Goal: Information Seeking & Learning: Learn about a topic

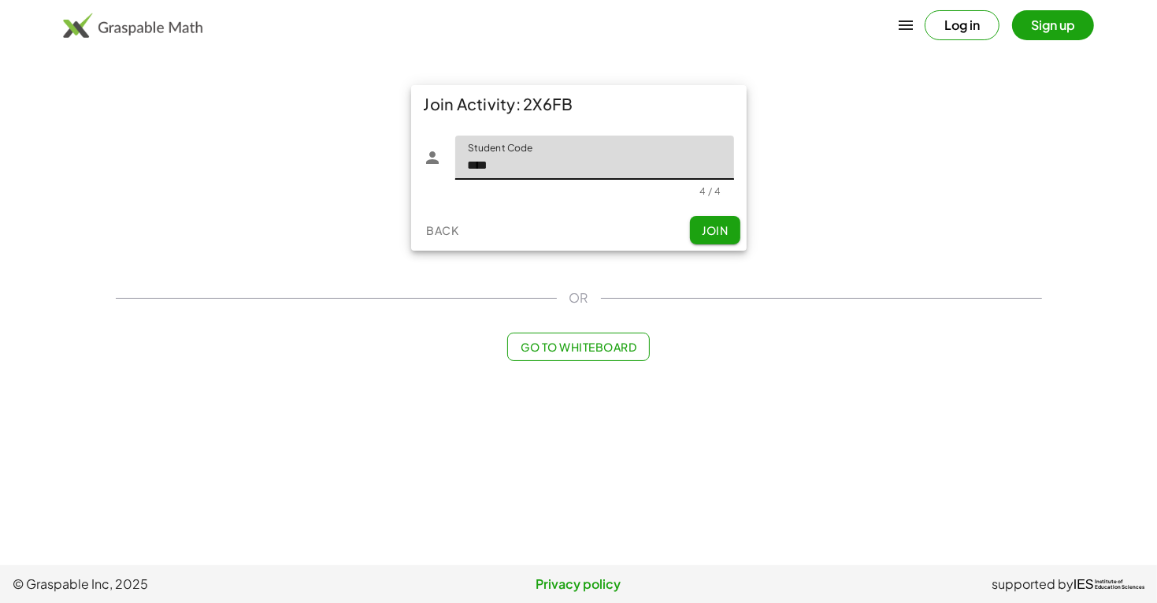
type input "****"
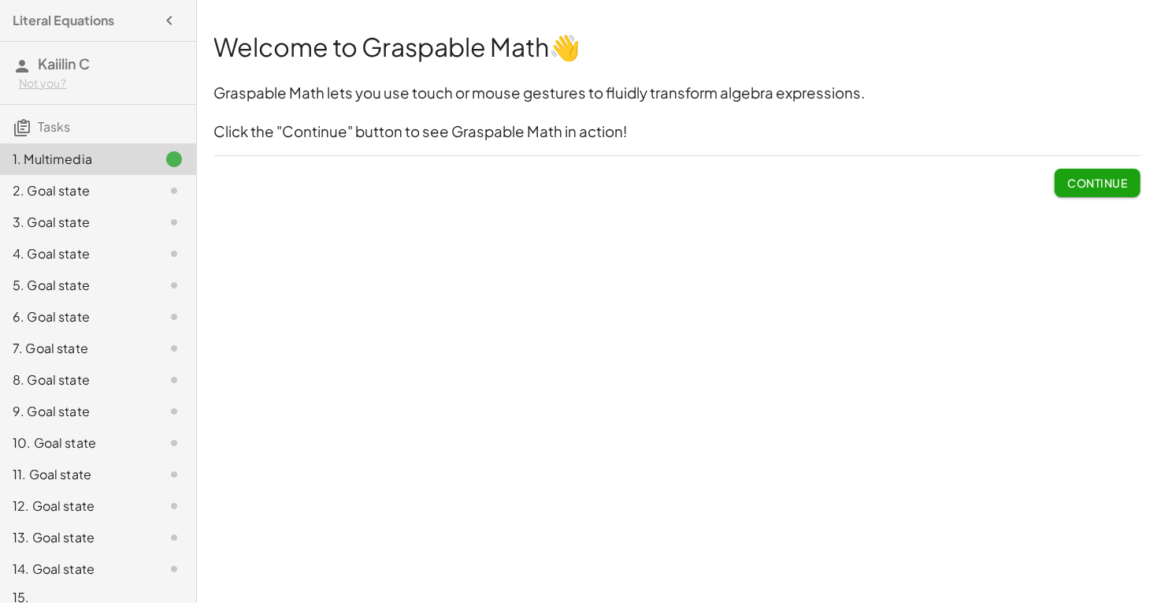
click at [1089, 187] on span "Continue" at bounding box center [1097, 183] width 60 height 14
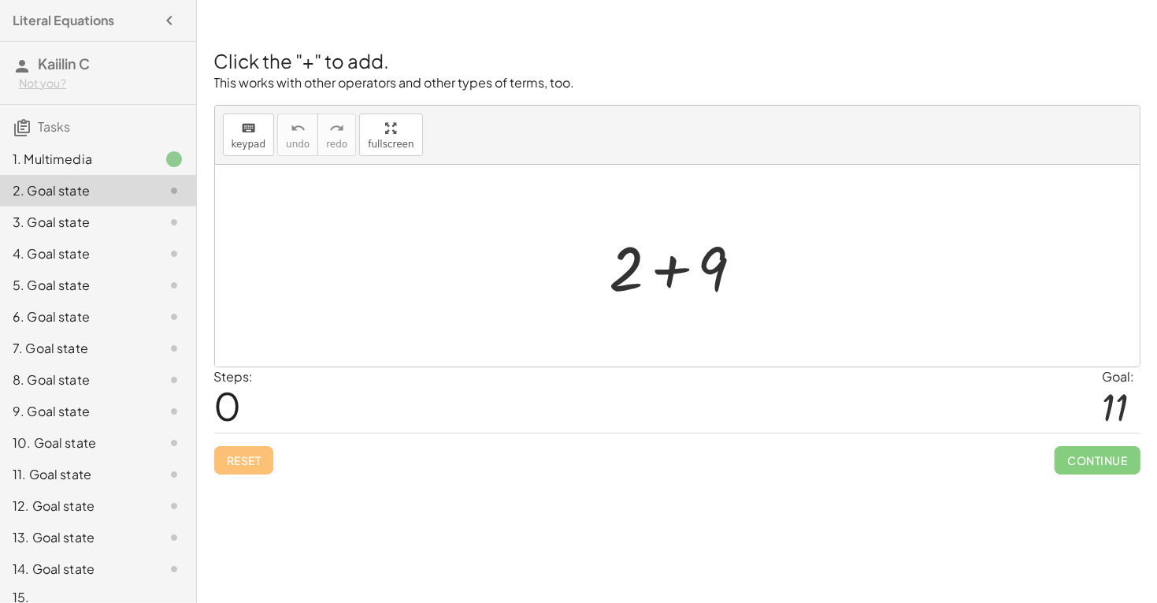
drag, startPoint x: 544, startPoint y: 256, endPoint x: 724, endPoint y: 254, distance: 179.6
click at [724, 254] on div "+ 2 + 9" at bounding box center [677, 266] width 925 height 202
click at [252, 134] on icon "keyboard" at bounding box center [248, 128] width 15 height 19
click at [538, 586] on div "Welcome to Graspable Math 👋 Graspable Math lets you use touch or mouse gestures…" at bounding box center [677, 301] width 960 height 603
click at [107, 269] on div "3. Goal state" at bounding box center [98, 285] width 196 height 32
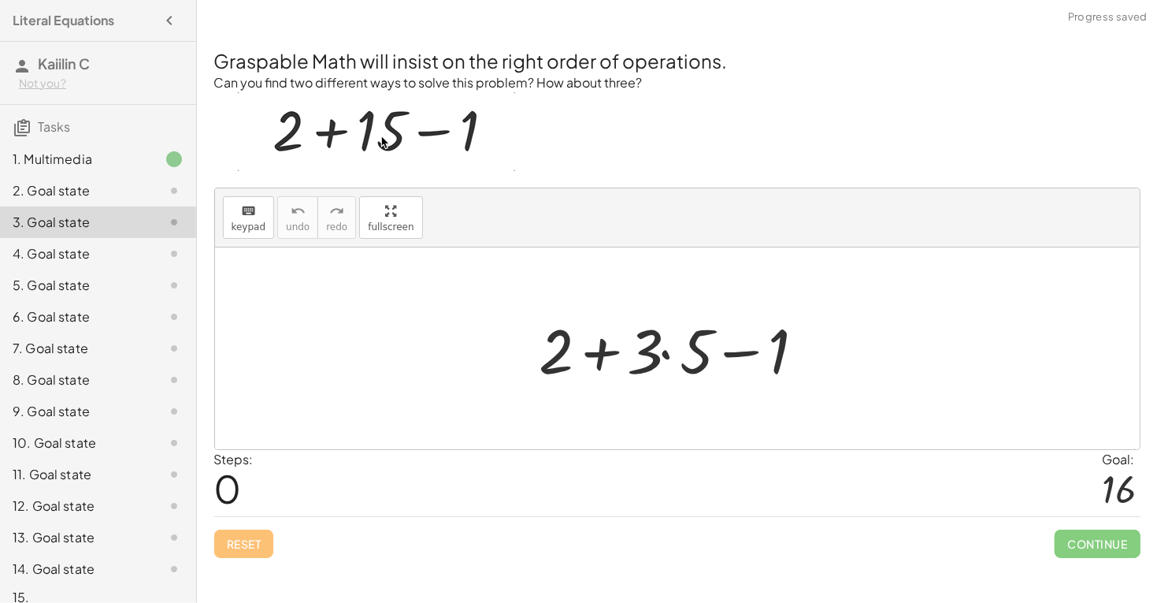
click at [146, 206] on div "1. Multimedia" at bounding box center [98, 222] width 196 height 32
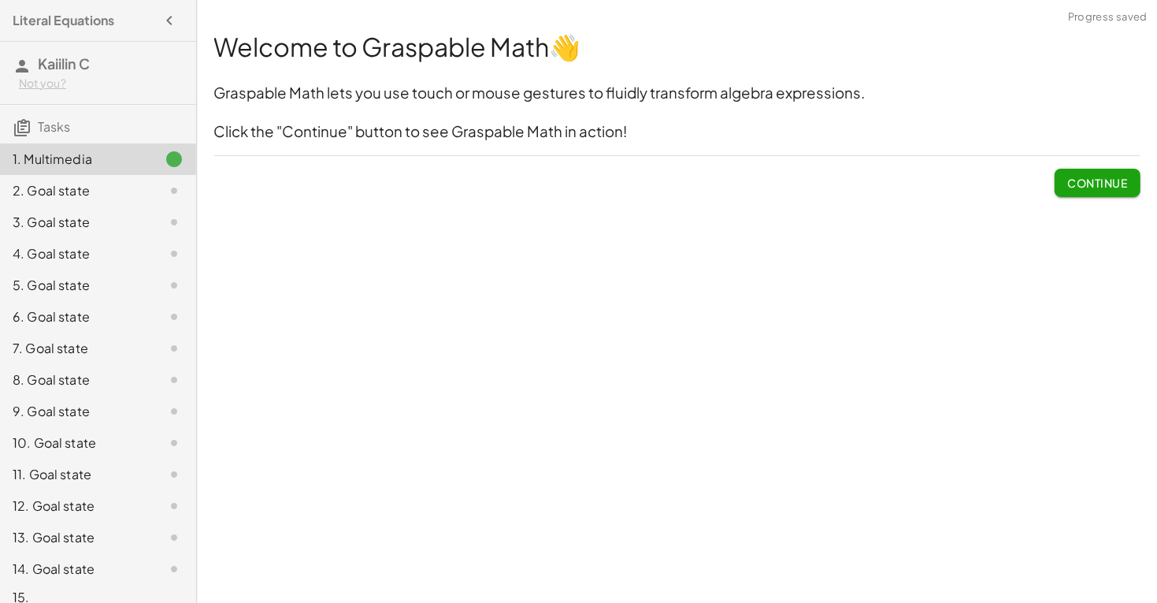
click at [156, 194] on div at bounding box center [161, 190] width 44 height 19
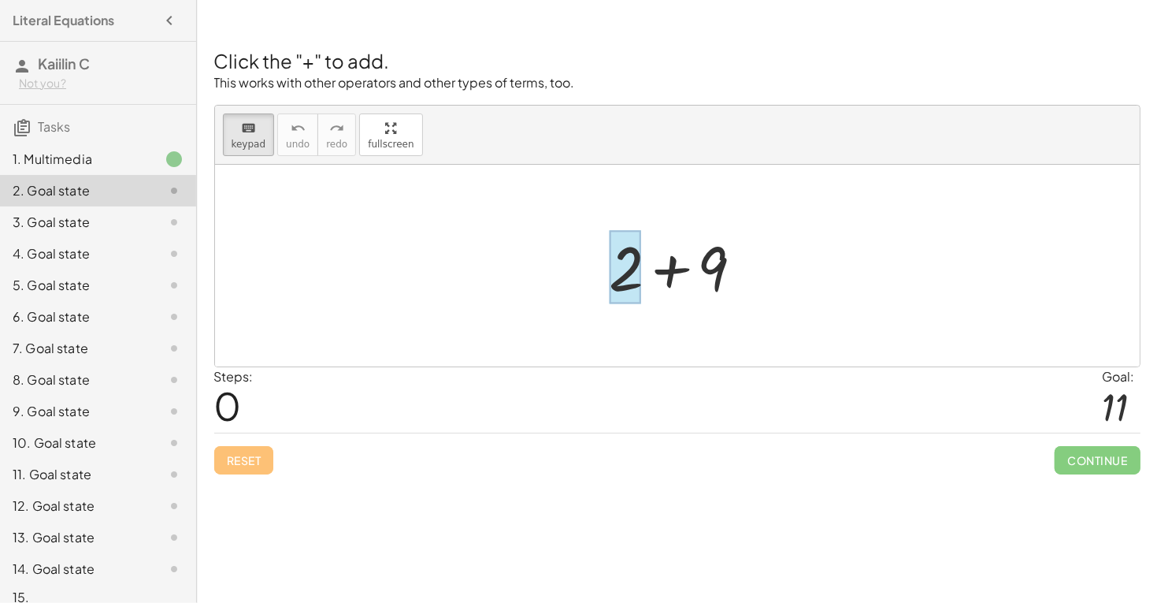
drag, startPoint x: 611, startPoint y: 295, endPoint x: 703, endPoint y: 296, distance: 91.4
click at [641, 296] on div at bounding box center [626, 267] width 32 height 73
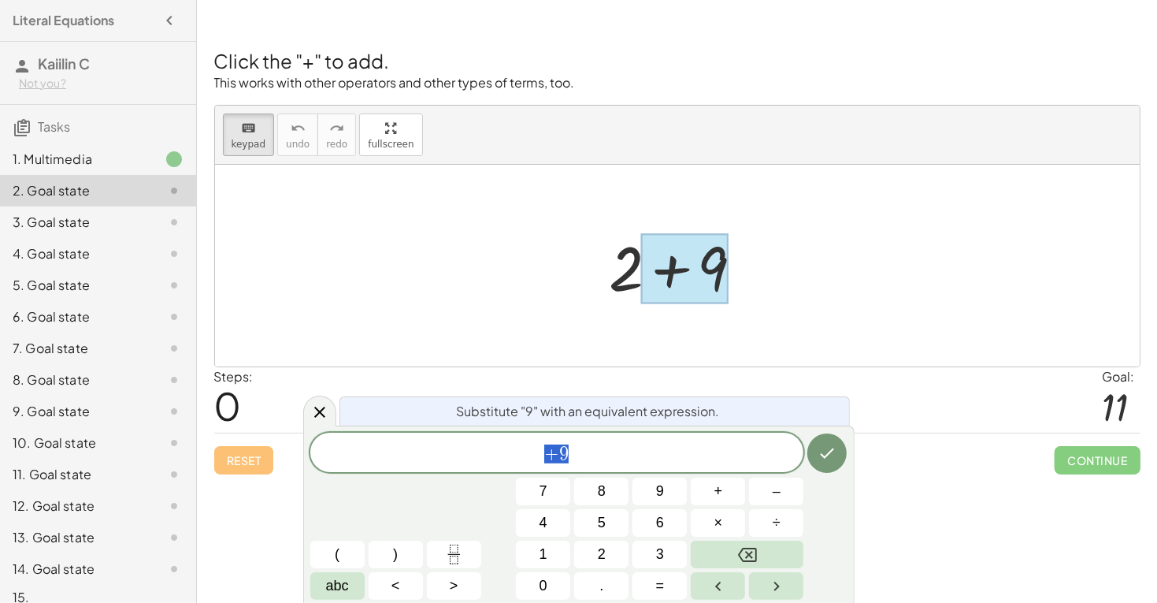
click at [619, 274] on div at bounding box center [683, 265] width 163 height 81
click at [755, 459] on span "+ 9" at bounding box center [557, 454] width 494 height 22
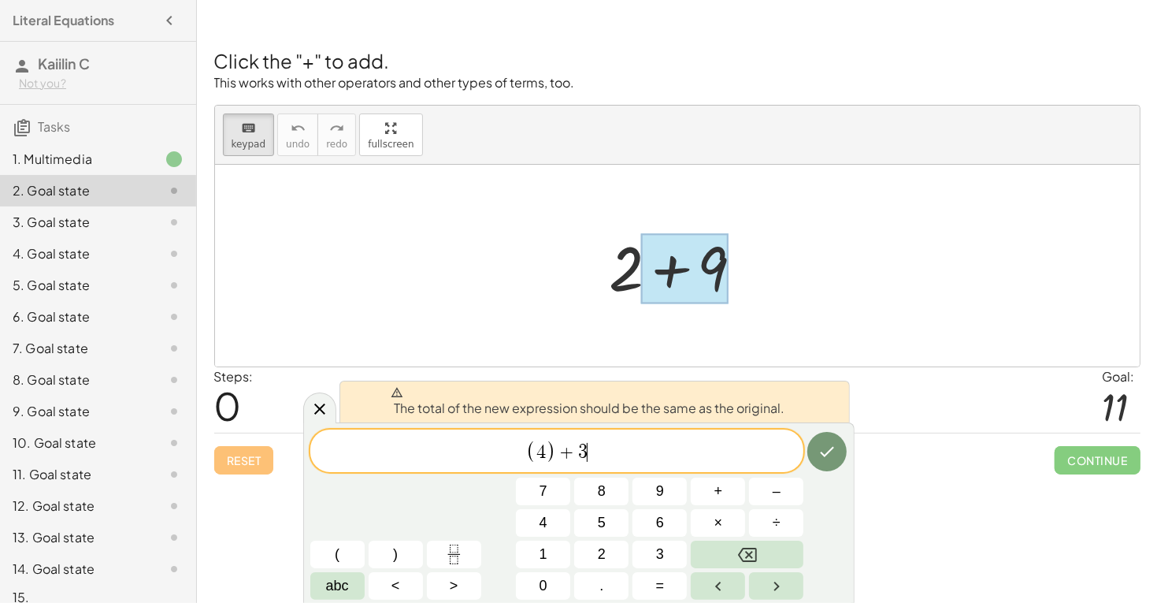
click at [774, 456] on span "( 4 ) + 3 ​" at bounding box center [557, 452] width 494 height 26
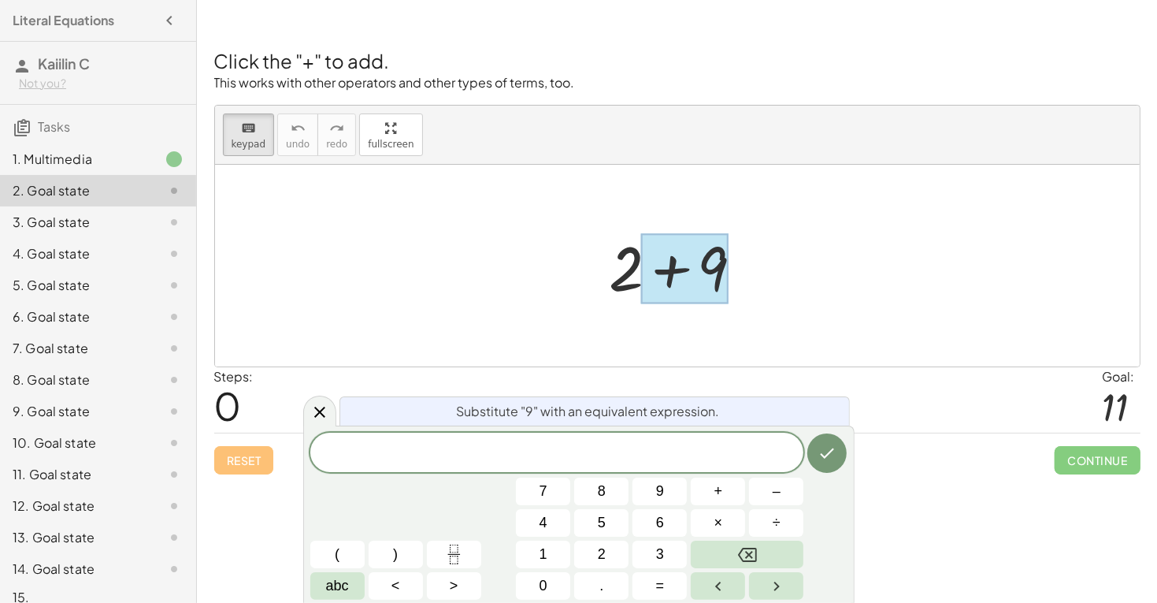
click at [1030, 442] on div "Reset Continue" at bounding box center [677, 453] width 926 height 42
click at [671, 250] on div at bounding box center [684, 269] width 88 height 70
click at [603, 265] on div at bounding box center [683, 265] width 163 height 81
click at [830, 451] on icon "Done" at bounding box center [828, 452] width 14 height 10
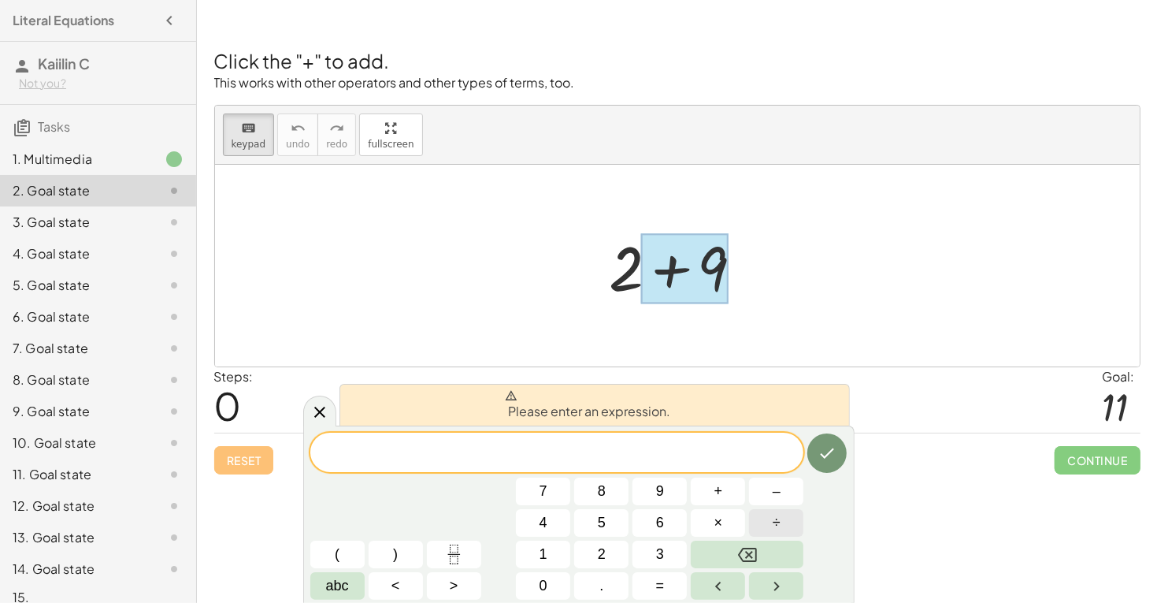
click at [778, 536] on button "÷" at bounding box center [776, 523] width 54 height 28
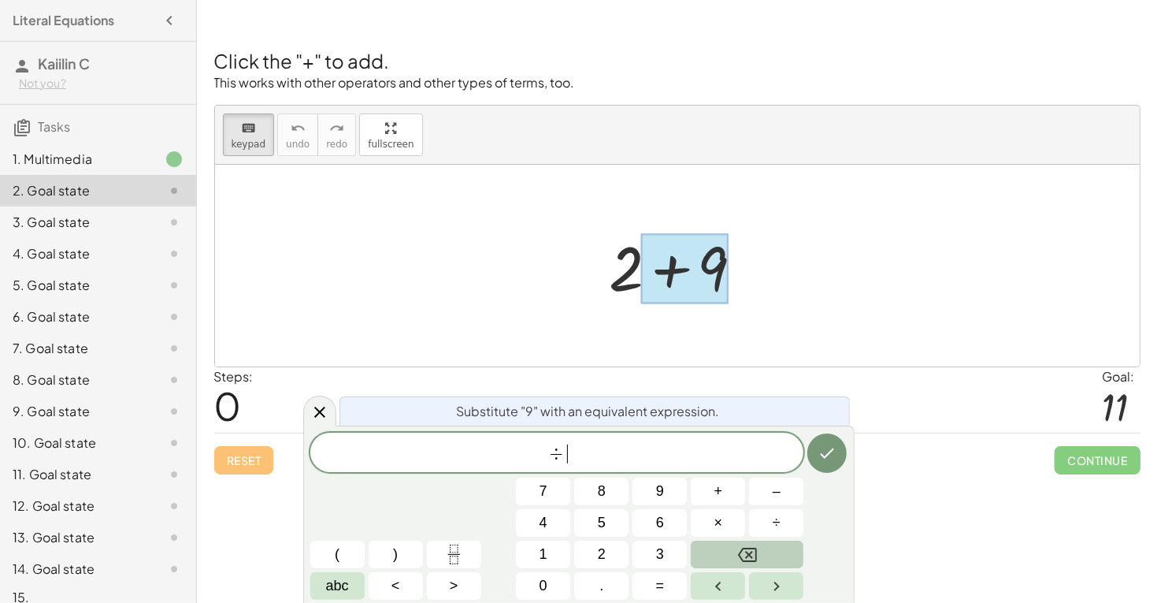
click at [781, 551] on button "Backspace" at bounding box center [747, 554] width 113 height 28
click at [787, 74] on p "This works with other operators and other types of terms, too." at bounding box center [677, 83] width 926 height 18
click at [684, 269] on div at bounding box center [684, 269] width 88 height 70
click at [392, 454] on span at bounding box center [557, 453] width 494 height 24
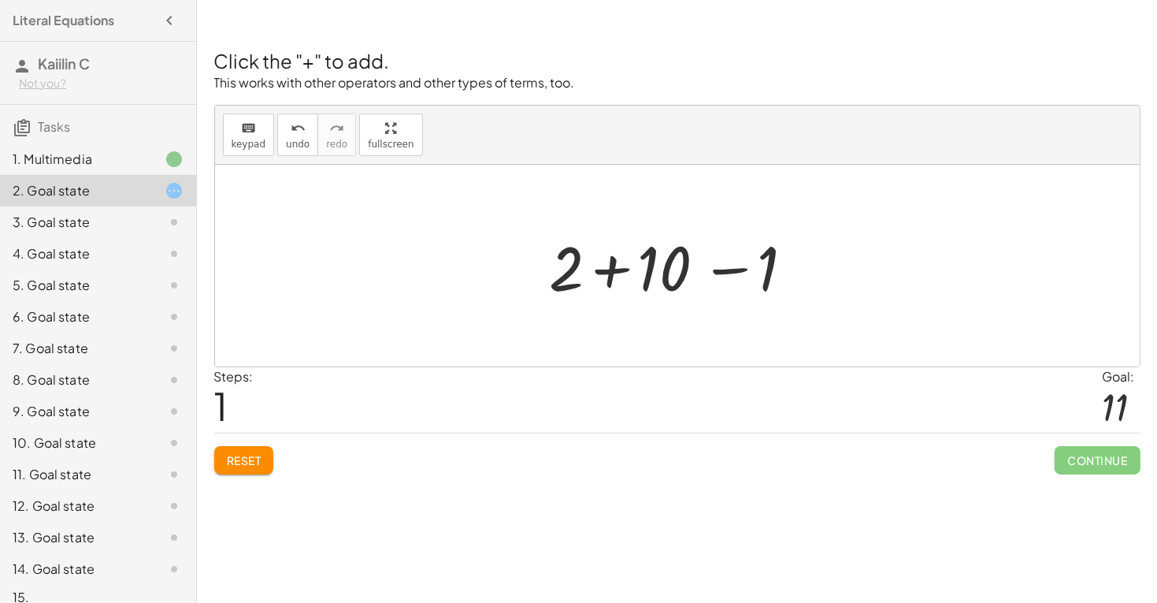
click at [155, 215] on div at bounding box center [161, 222] width 44 height 19
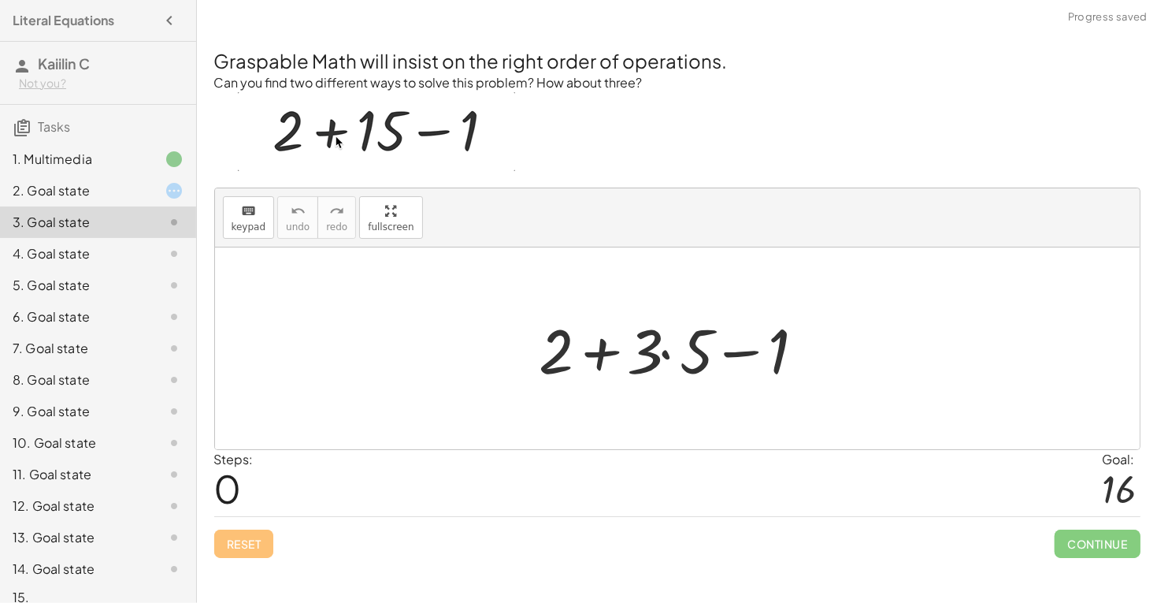
click at [155, 190] on div at bounding box center [161, 190] width 44 height 19
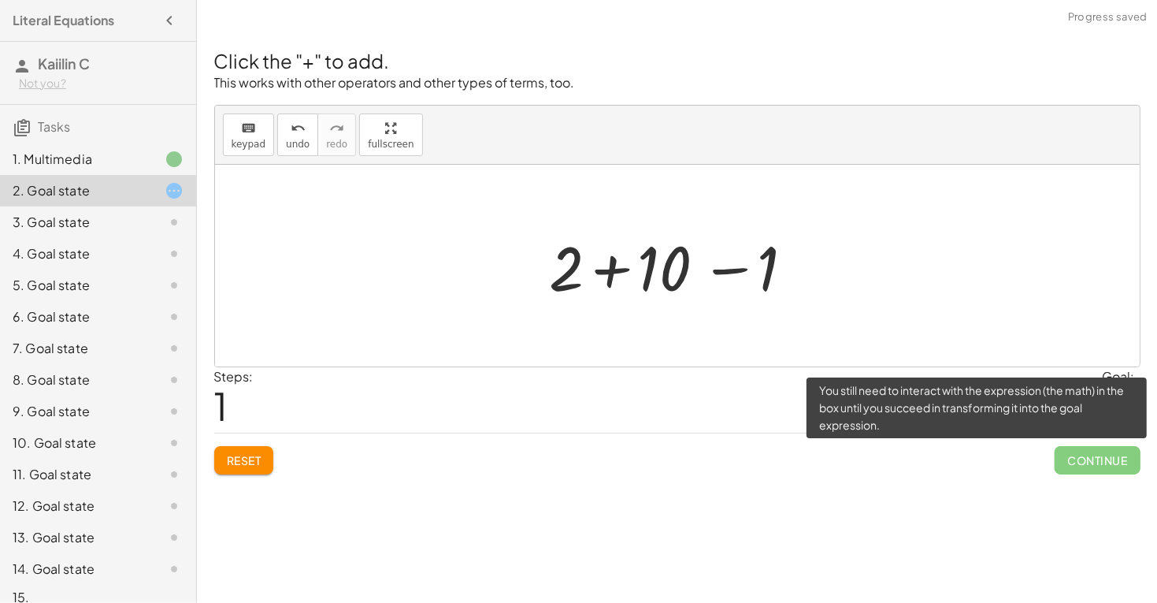
click at [1066, 462] on span "Continue" at bounding box center [1097, 460] width 85 height 28
click at [1070, 450] on span "Continue" at bounding box center [1097, 460] width 85 height 28
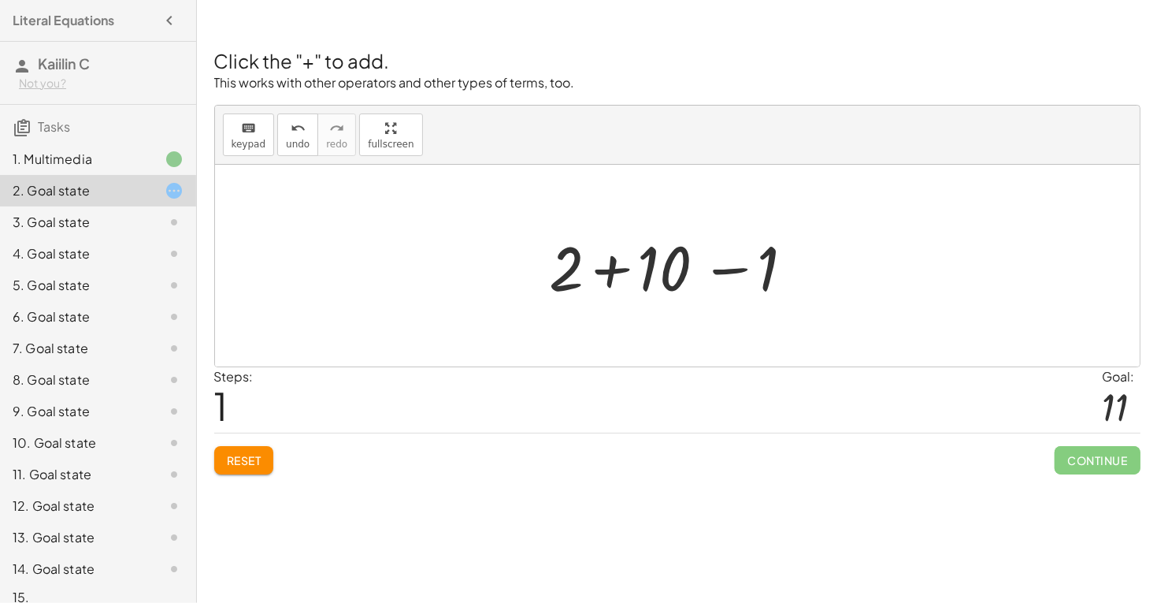
click at [155, 215] on div at bounding box center [161, 222] width 44 height 19
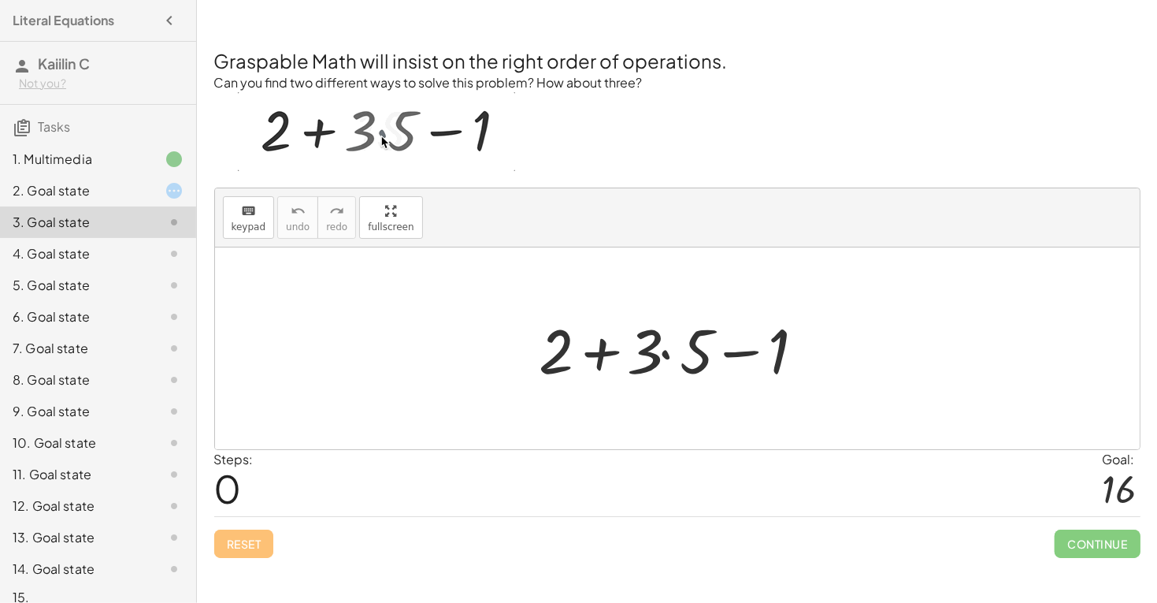
click at [730, 369] on div at bounding box center [683, 348] width 303 height 81
click at [708, 348] on div at bounding box center [683, 348] width 303 height 81
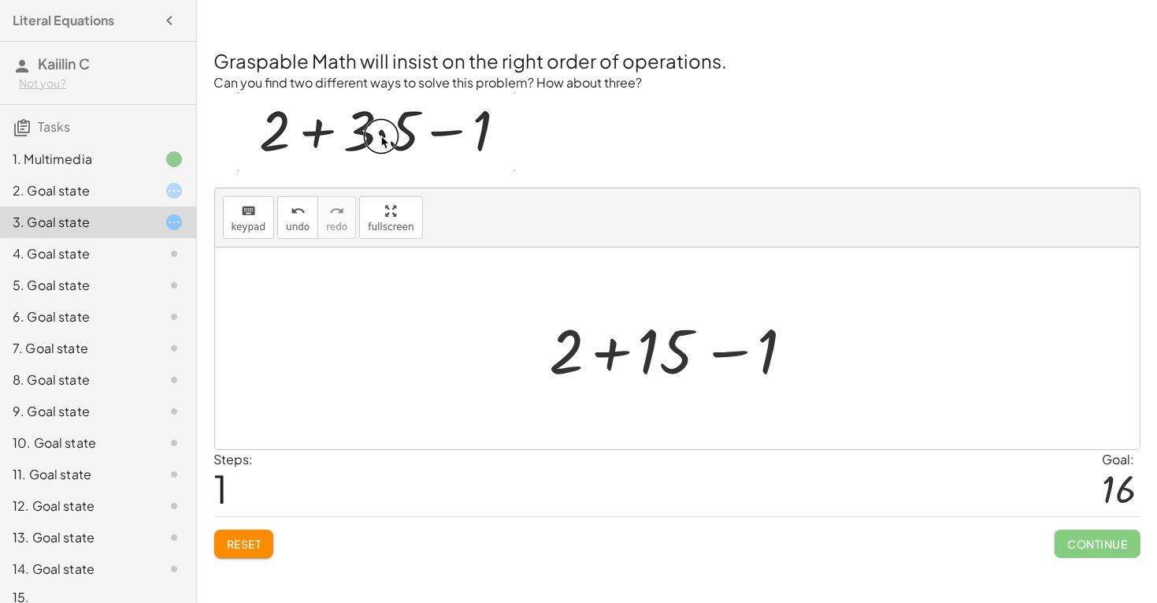
click at [161, 249] on div at bounding box center [161, 253] width 44 height 19
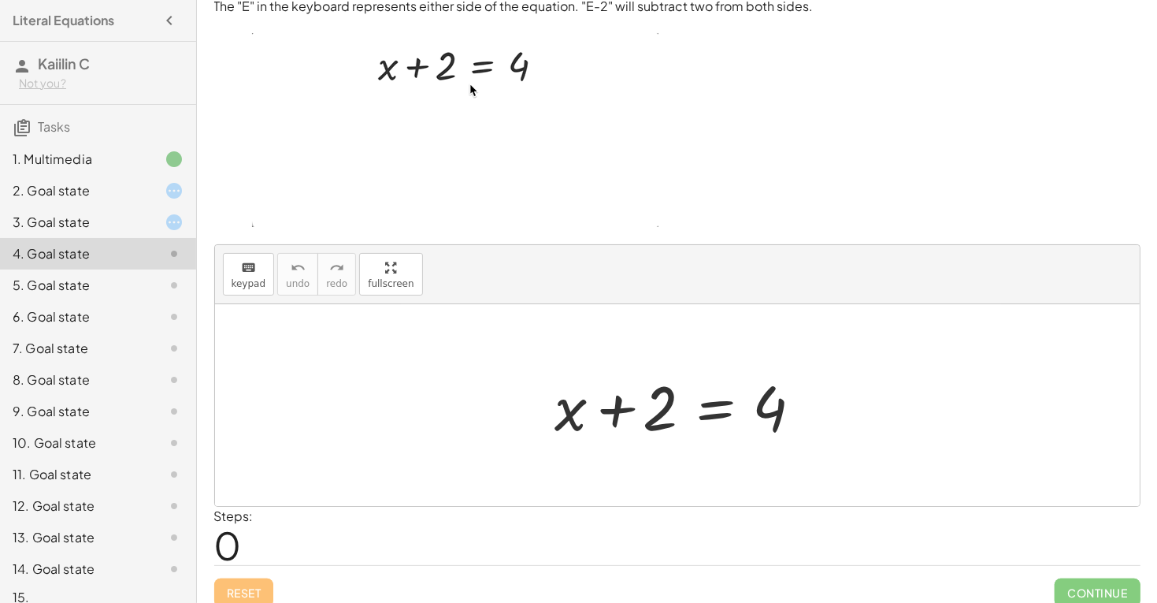
scroll to position [54, 0]
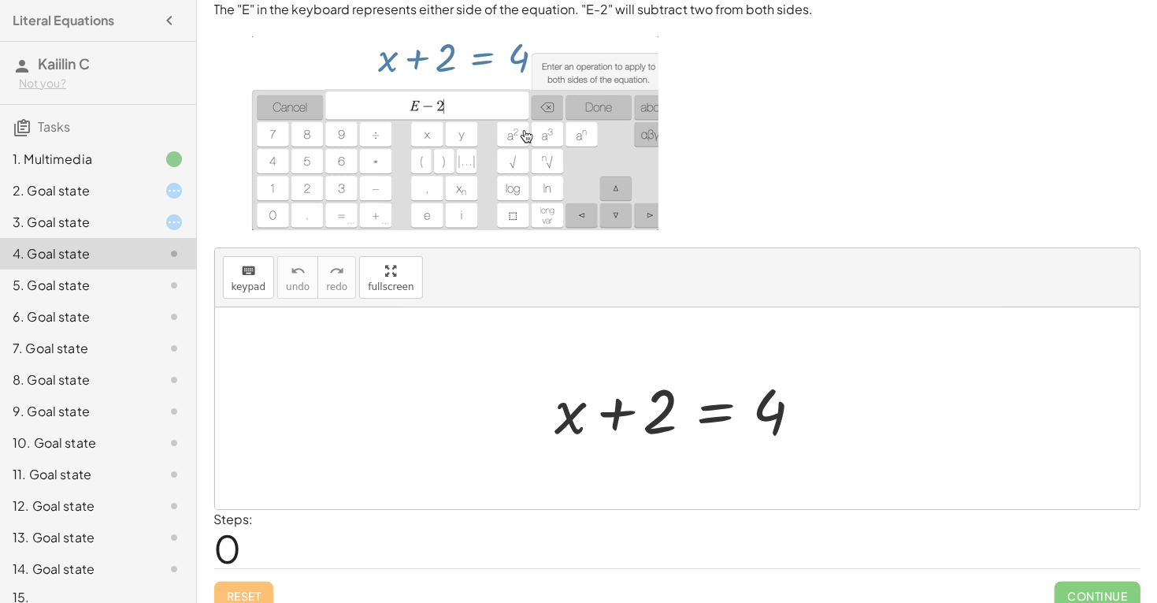
click at [711, 406] on div at bounding box center [683, 408] width 272 height 81
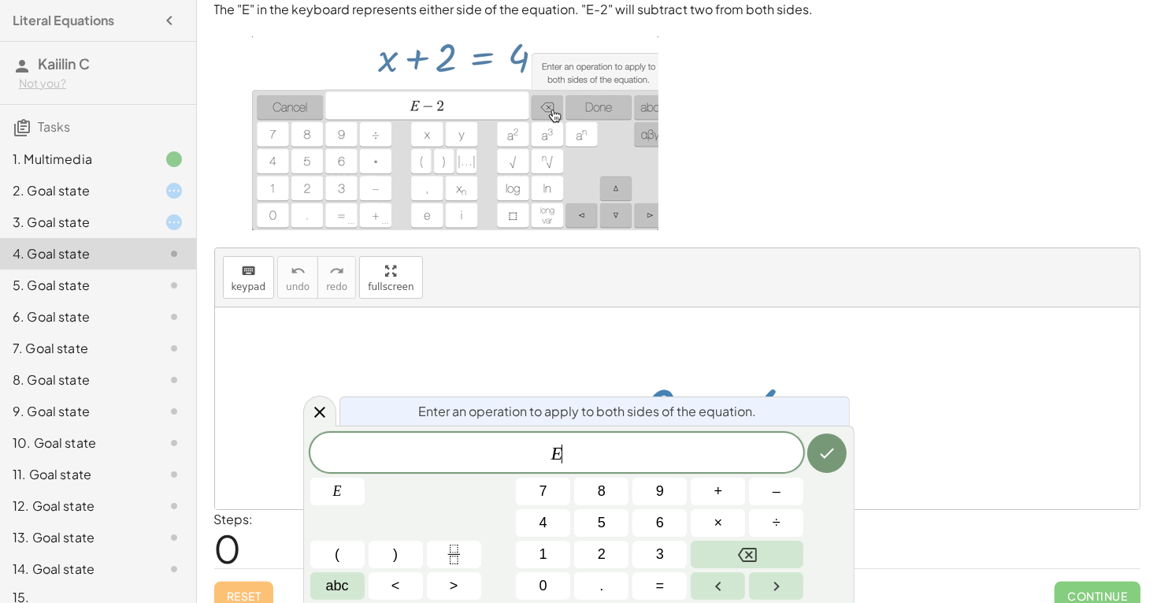
scroll to position [69, 0]
